Goal: Use online tool/utility: Utilize a website feature to perform a specific function

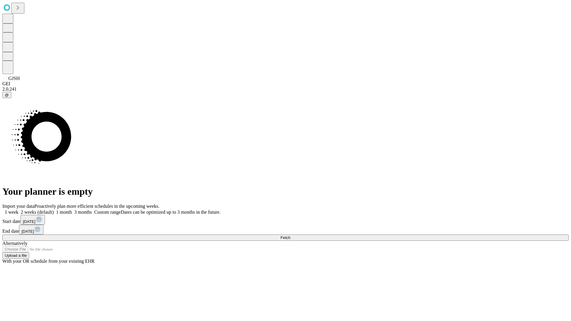
click at [290, 235] on span "Fetch" at bounding box center [285, 237] width 10 height 4
